Goal: Task Accomplishment & Management: Manage account settings

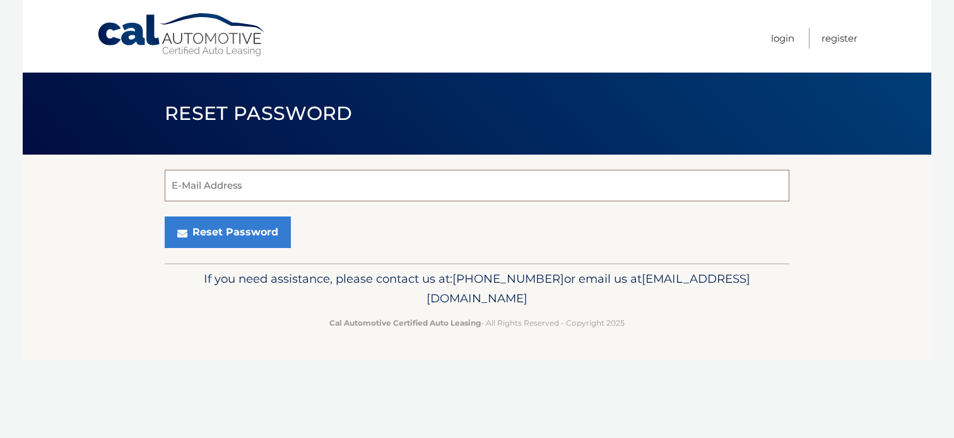
click at [242, 185] on input "E-Mail Address" at bounding box center [477, 186] width 625 height 32
type input "[EMAIL_ADDRESS][DOMAIN_NAME]"
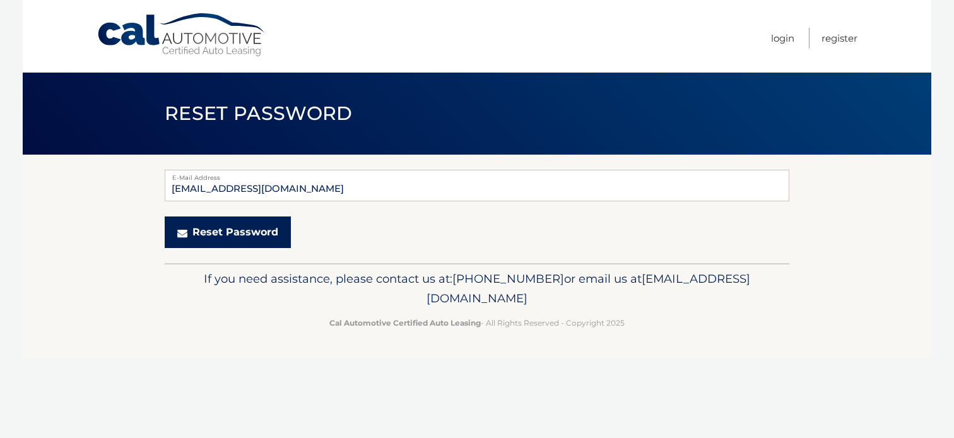
click at [234, 235] on button "Reset Password" at bounding box center [228, 232] width 126 height 32
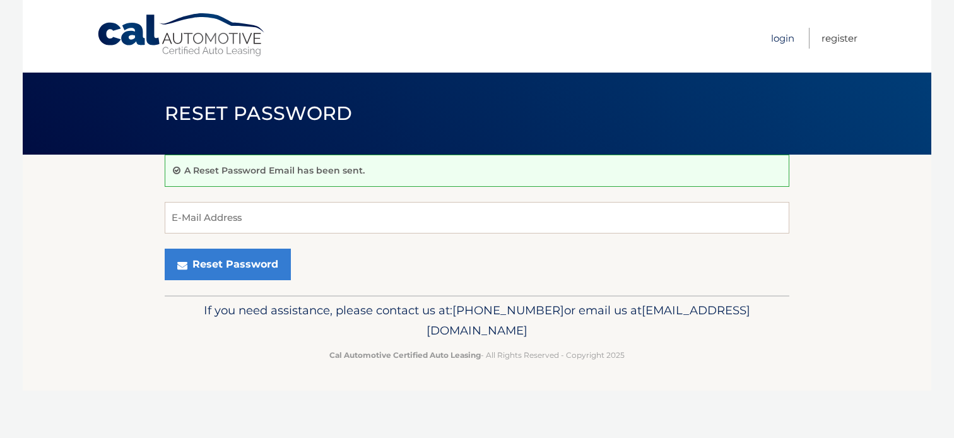
click at [784, 42] on link "Login" at bounding box center [782, 38] width 23 height 21
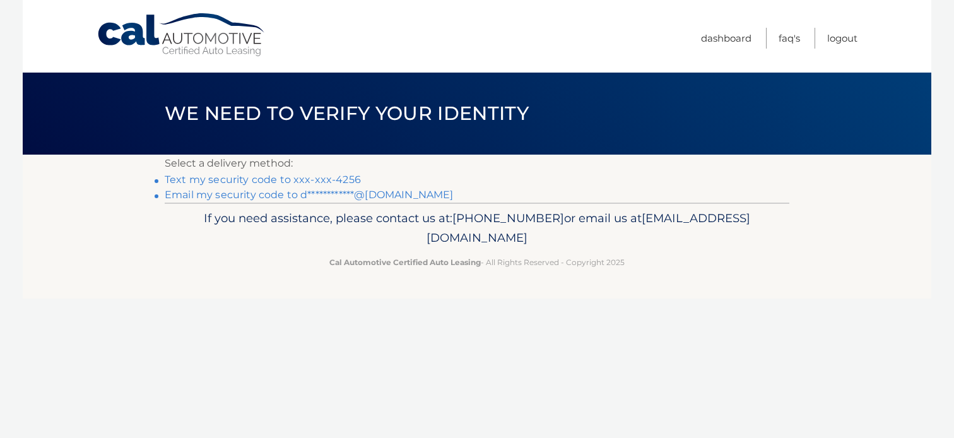
click at [296, 182] on link "Text my security code to xxx-xxx-4256" at bounding box center [263, 179] width 196 height 12
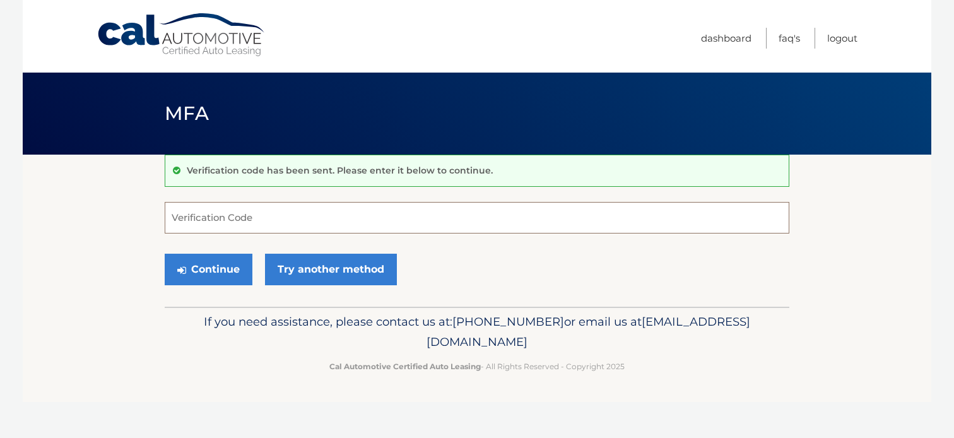
click at [348, 229] on input "Verification Code" at bounding box center [477, 218] width 625 height 32
type input "160357"
click at [232, 271] on button "Continue" at bounding box center [209, 270] width 88 height 32
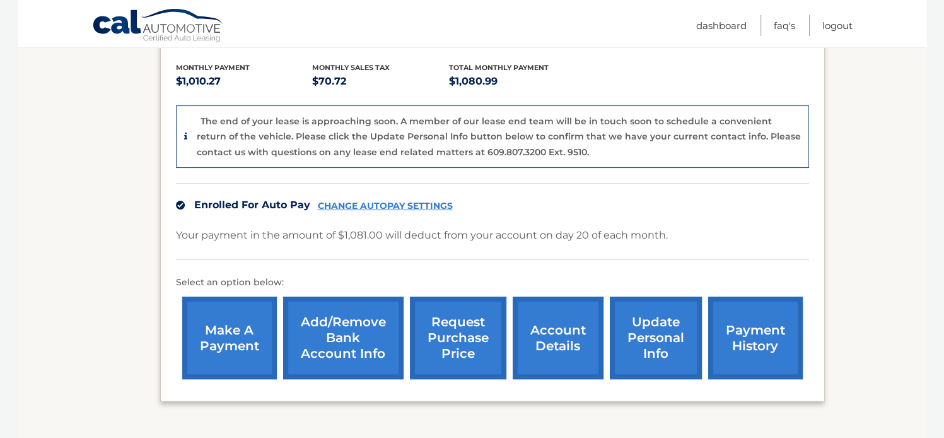
scroll to position [278, 0]
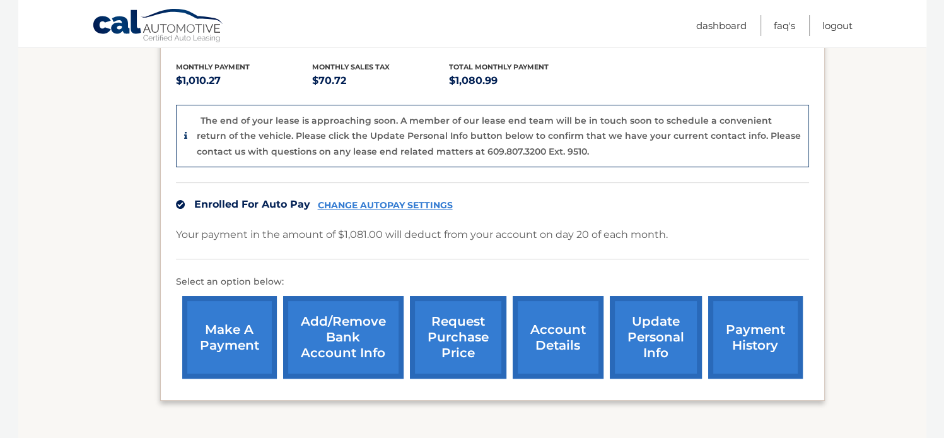
click at [546, 336] on link "account details" at bounding box center [558, 337] width 91 height 83
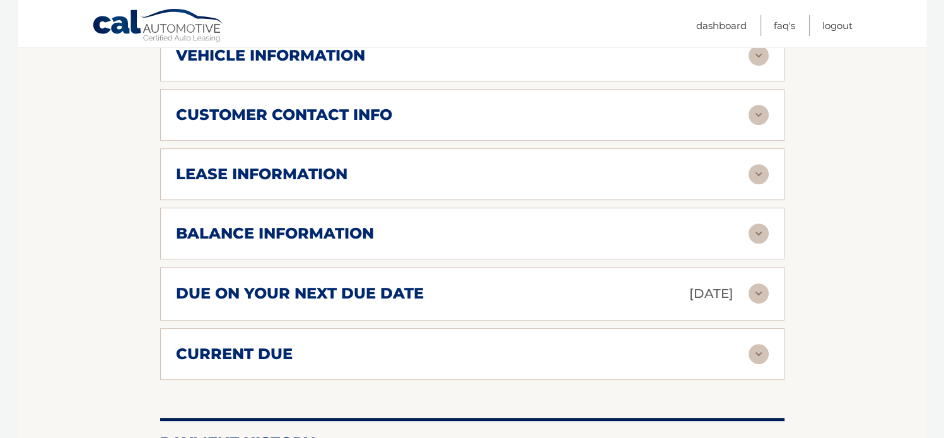
scroll to position [594, 0]
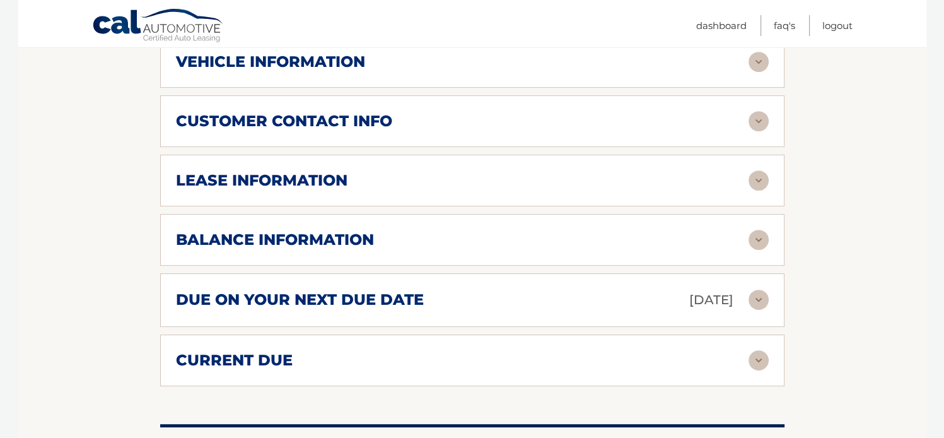
click at [761, 296] on img at bounding box center [759, 300] width 20 height 20
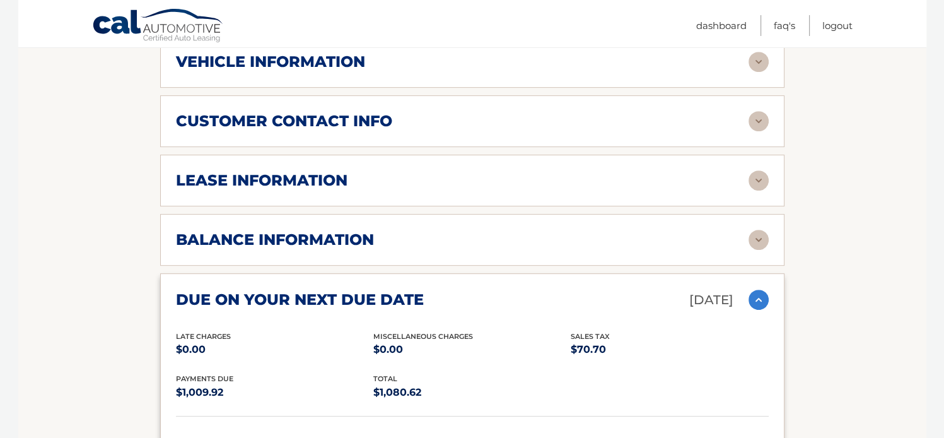
click at [761, 296] on img at bounding box center [759, 300] width 20 height 20
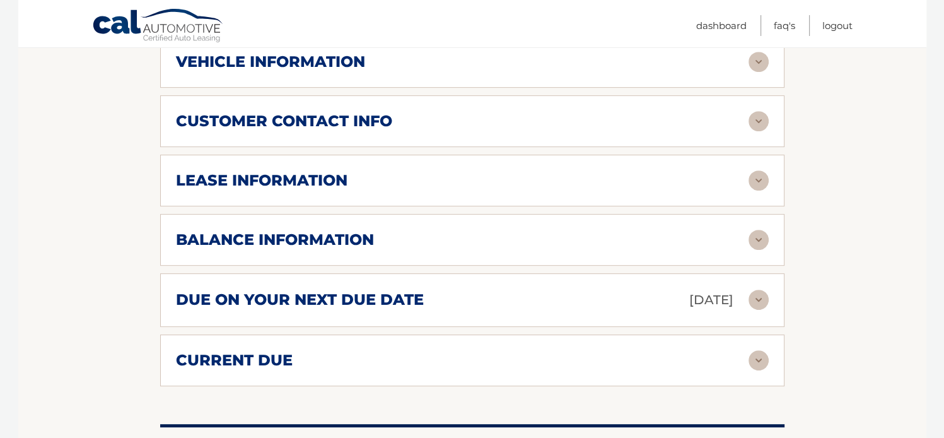
click at [757, 235] on img at bounding box center [759, 240] width 20 height 20
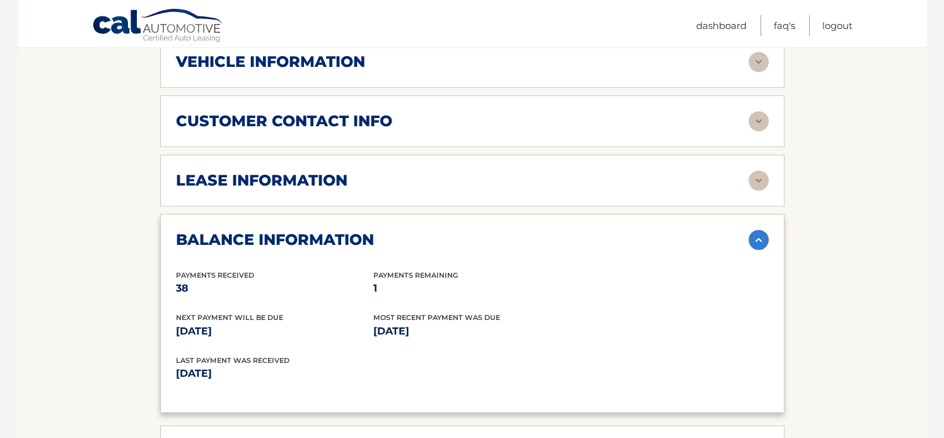
click at [757, 235] on img at bounding box center [759, 240] width 20 height 20
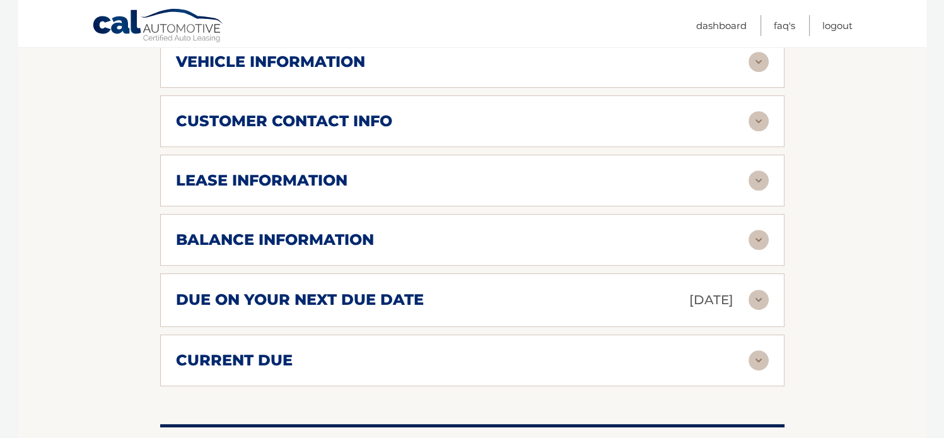
click at [757, 351] on img at bounding box center [759, 360] width 20 height 20
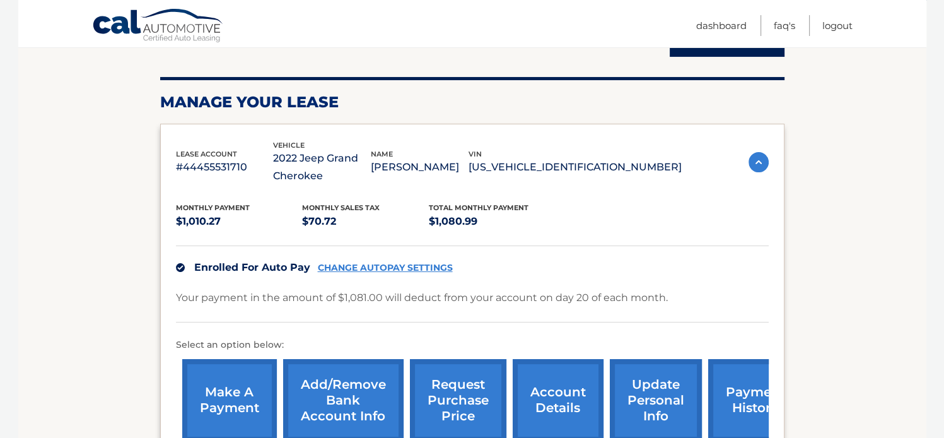
scroll to position [159, 0]
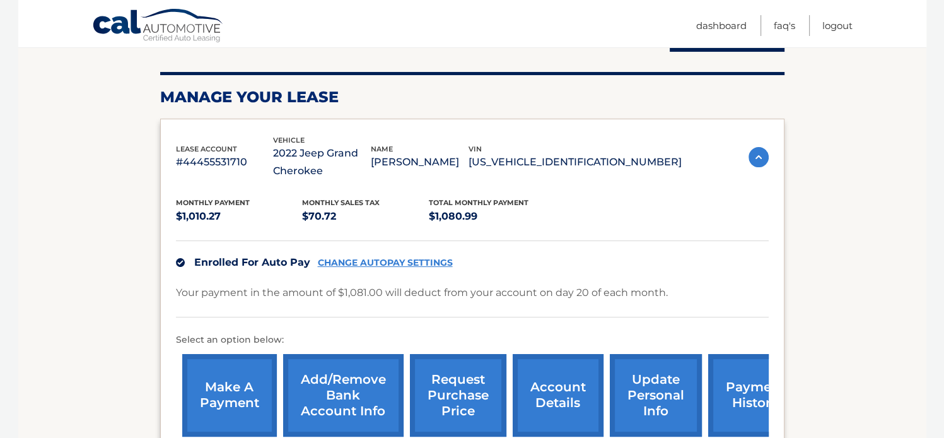
click at [178, 262] on img at bounding box center [180, 262] width 9 height 9
click at [381, 261] on link "CHANGE AUTOPAY SETTINGS" at bounding box center [385, 262] width 135 height 11
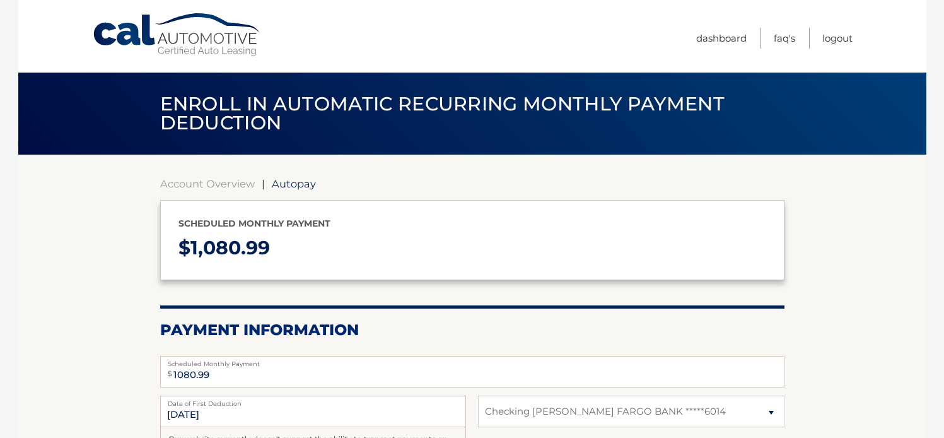
select select "NDhkMjgwMDEtNjY0ZS00ZWU0LTk5YWEtZjgxZjE4YWEzZWJi"
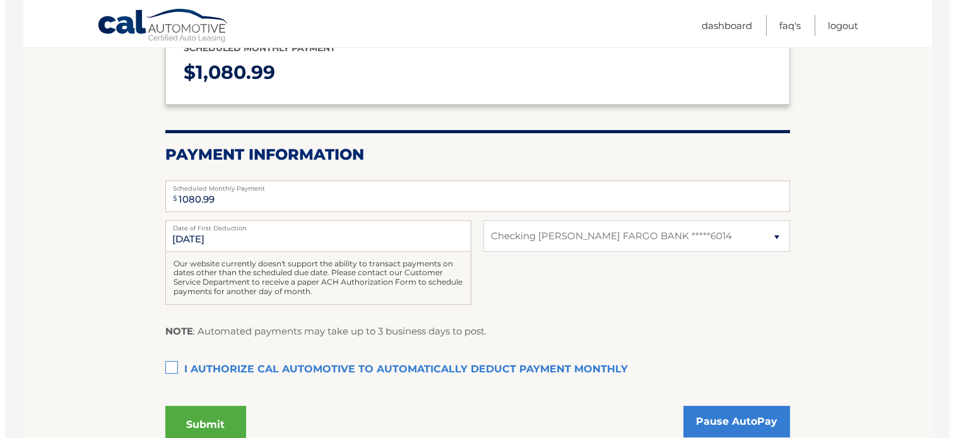
scroll to position [172, 0]
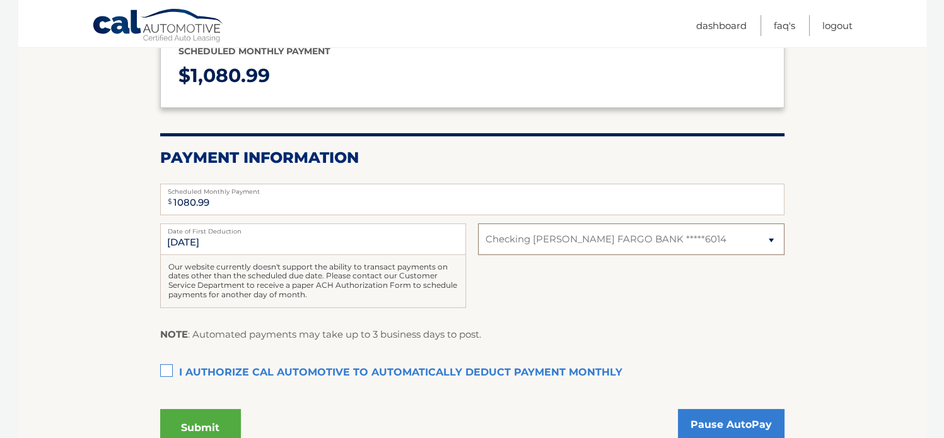
click at [769, 241] on select "Select Bank Account Checking WELLS FARGO BANK *****6014" at bounding box center [631, 239] width 306 height 32
click at [734, 421] on link "Pause AutoPay" at bounding box center [731, 425] width 107 height 32
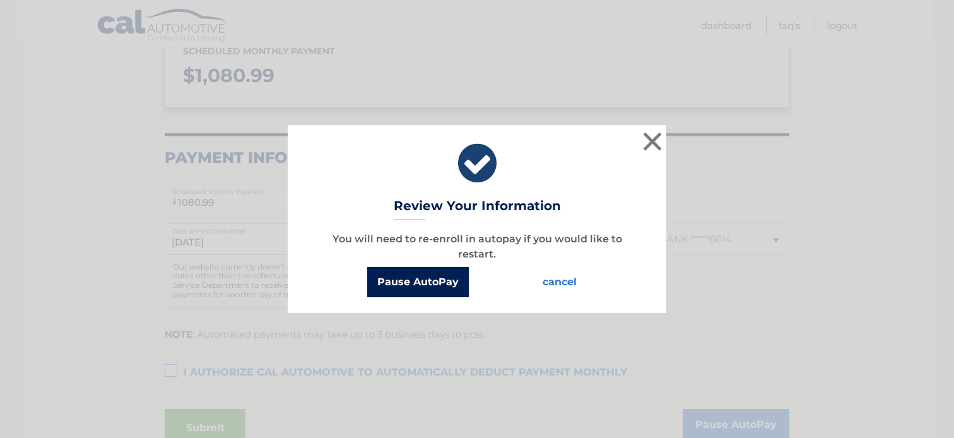
click at [421, 280] on button "Pause AutoPay" at bounding box center [418, 282] width 102 height 30
